Goal: Task Accomplishment & Management: Complete application form

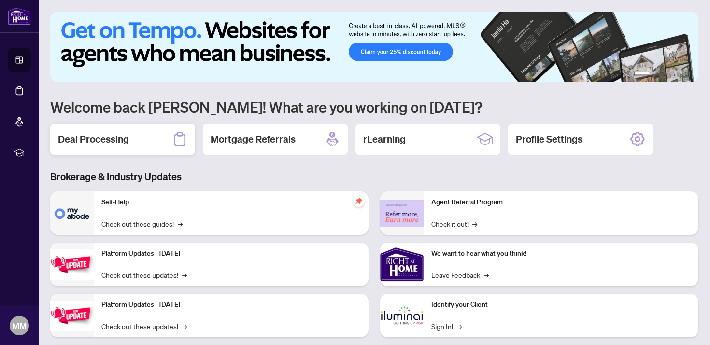
click at [154, 143] on div "Deal Processing" at bounding box center [122, 139] width 145 height 31
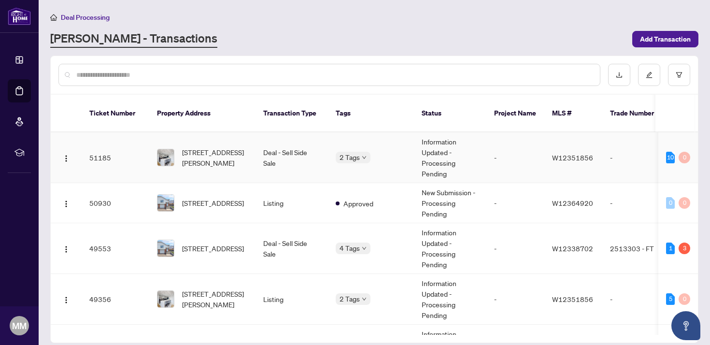
click at [487, 153] on td "-" at bounding box center [516, 157] width 58 height 51
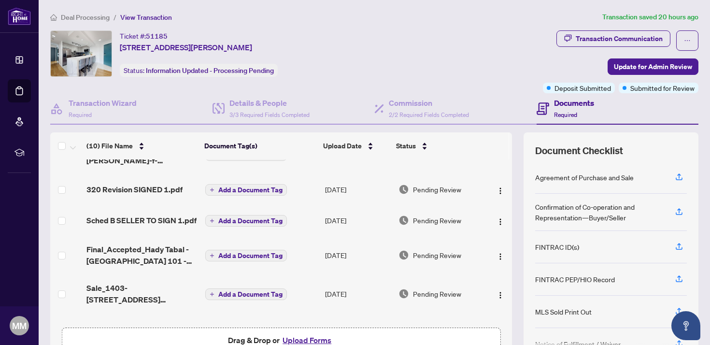
scroll to position [110, 0]
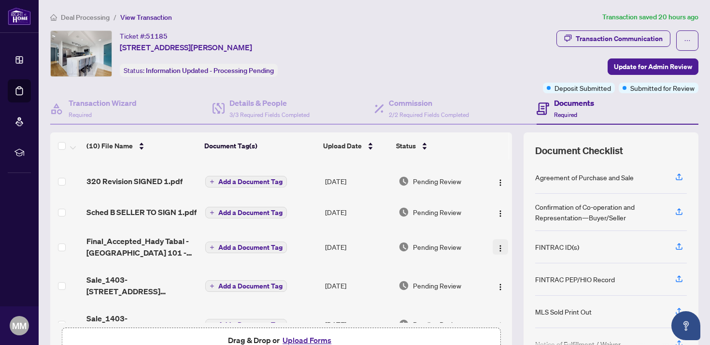
click at [497, 244] on img "button" at bounding box center [501, 248] width 8 height 8
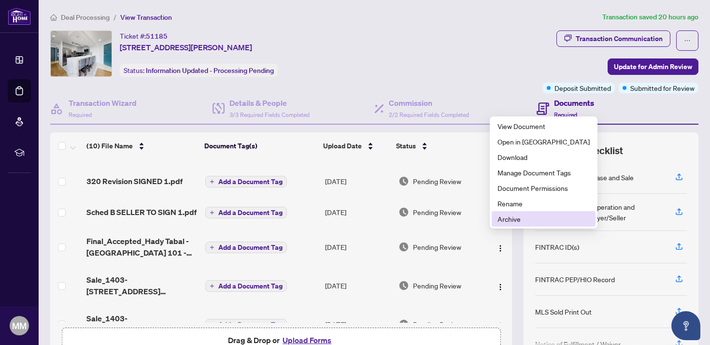
click at [515, 218] on span "Archive" at bounding box center [544, 219] width 92 height 11
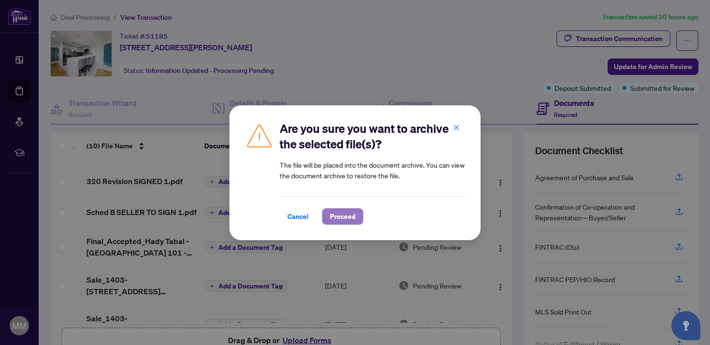
click at [344, 215] on span "Proceed" at bounding box center [343, 216] width 26 height 15
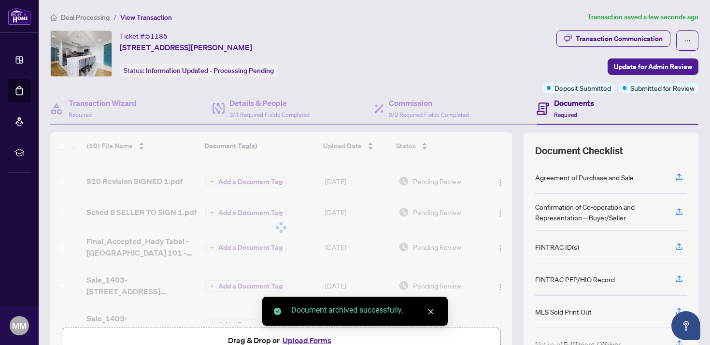
scroll to position [59, 0]
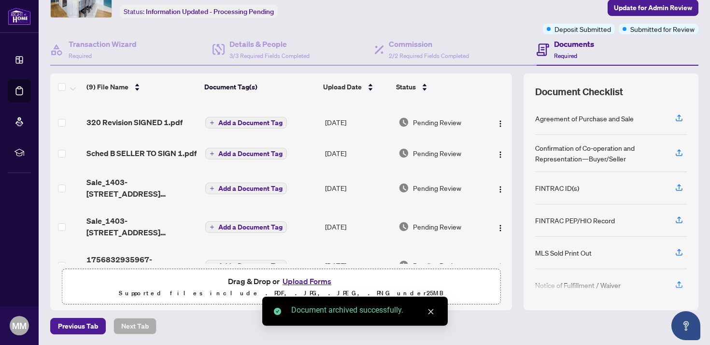
click at [324, 282] on button "Upload Forms" at bounding box center [307, 281] width 55 height 13
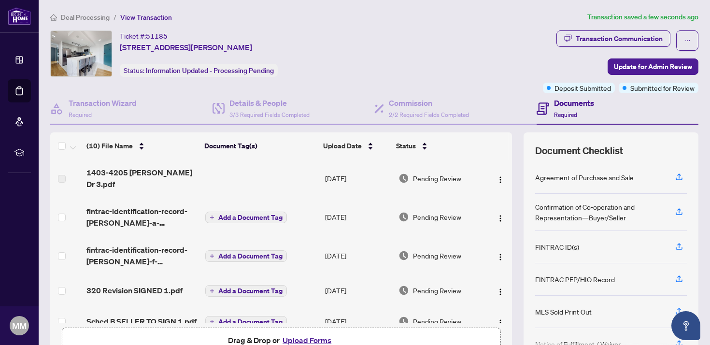
scroll to position [0, 0]
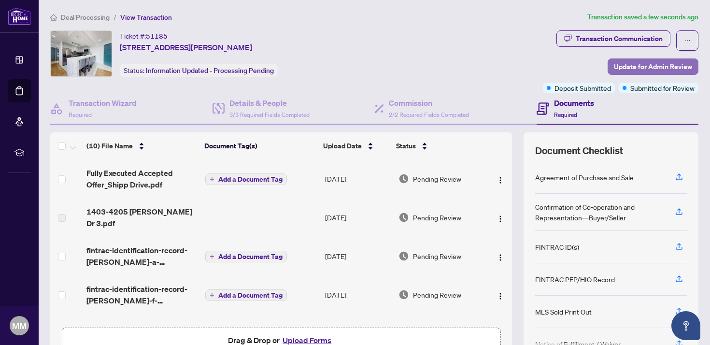
click at [641, 66] on span "Update for Admin Review" at bounding box center [653, 66] width 78 height 15
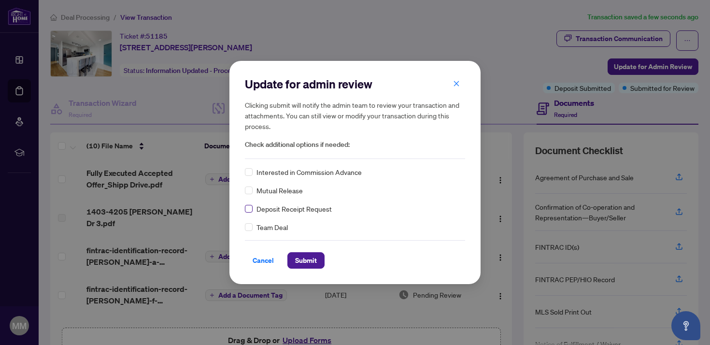
click at [246, 212] on label at bounding box center [249, 208] width 8 height 11
click at [311, 257] on span "Submit" at bounding box center [306, 260] width 22 height 15
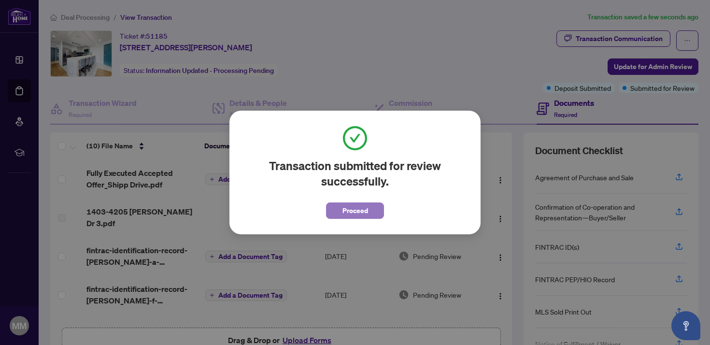
click at [363, 212] on span "Proceed" at bounding box center [356, 210] width 26 height 15
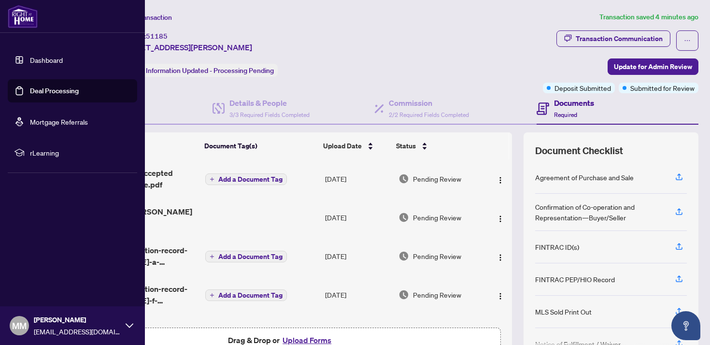
click at [32, 62] on link "Dashboard" at bounding box center [46, 60] width 33 height 9
